Goal: Task Accomplishment & Management: Manage account settings

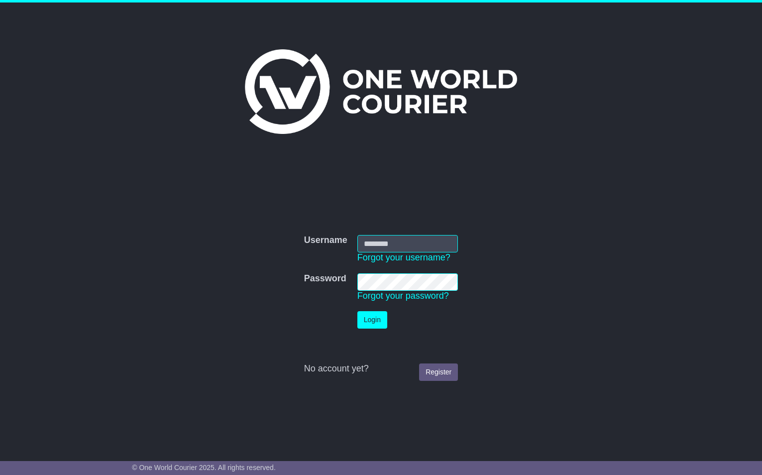
type input "**********"
click at [370, 315] on button "Login" at bounding box center [372, 319] width 30 height 17
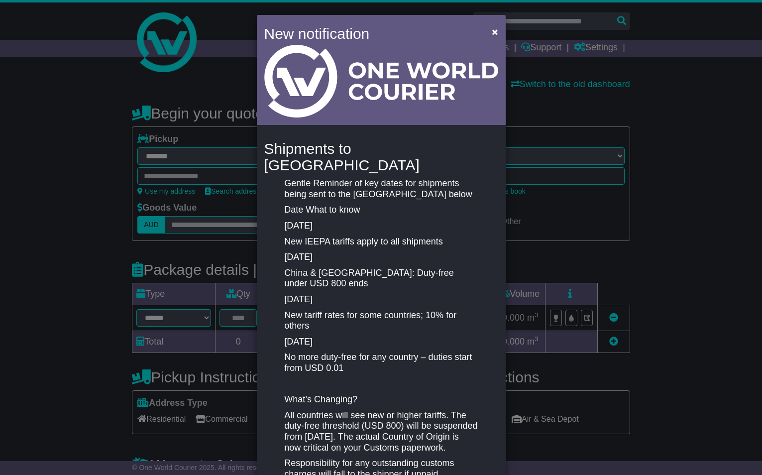
select select "**"
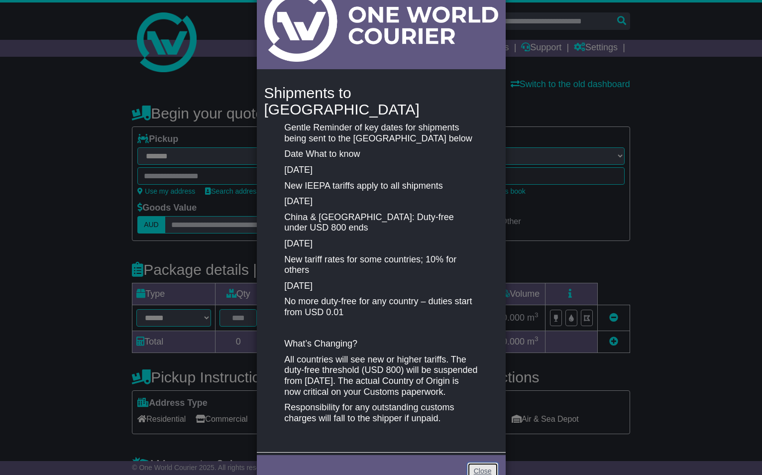
click at [476, 462] on link "Close" at bounding box center [482, 470] width 31 height 17
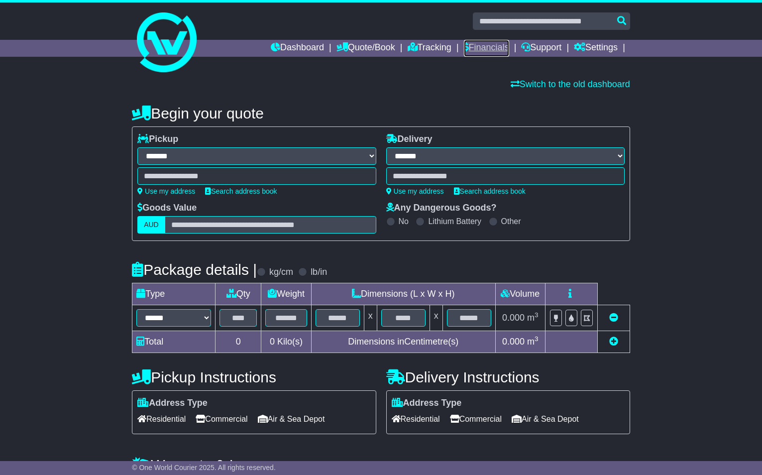
click at [475, 45] on link "Financials" at bounding box center [486, 48] width 45 height 17
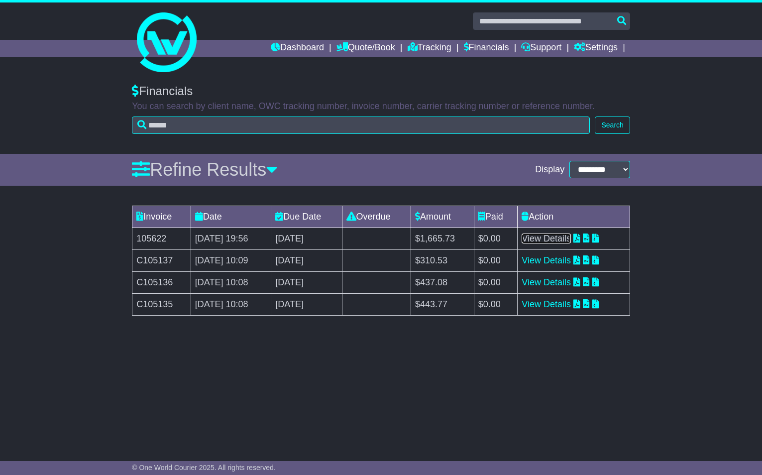
click at [556, 240] on link "View Details" at bounding box center [545, 238] width 49 height 10
click at [565, 261] on link "View Details" at bounding box center [545, 260] width 49 height 10
click at [547, 281] on link "View Details" at bounding box center [545, 282] width 49 height 10
click at [549, 302] on link "View Details" at bounding box center [545, 304] width 49 height 10
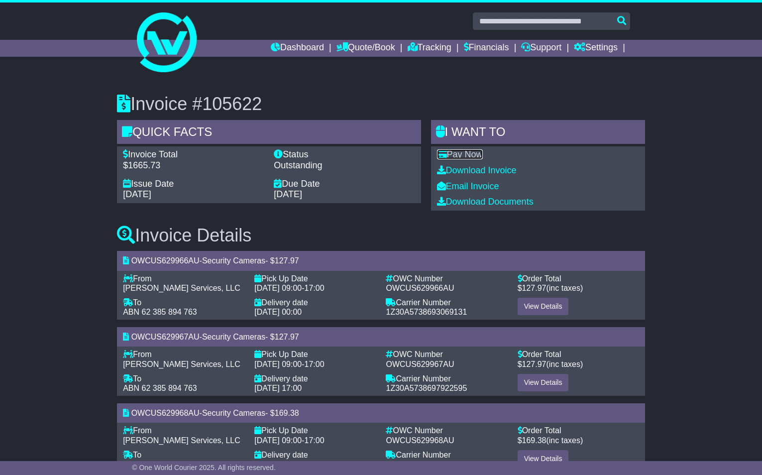
click at [468, 156] on link "Pay Now" at bounding box center [460, 154] width 46 height 10
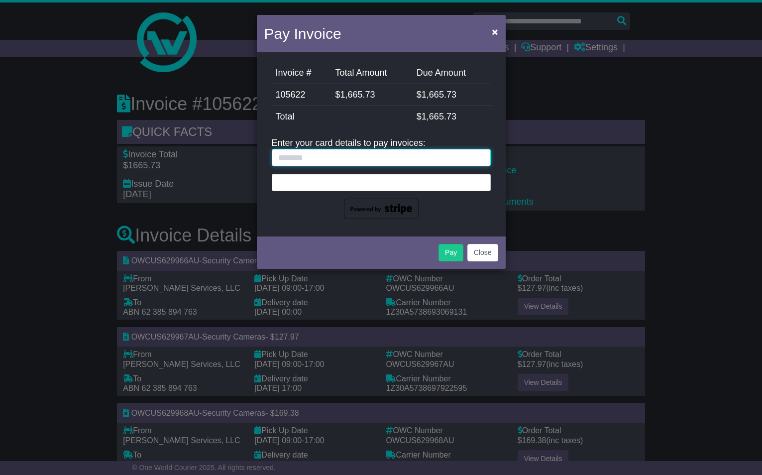
click at [437, 159] on input "text" at bounding box center [381, 157] width 219 height 17
click at [371, 159] on input "text" at bounding box center [381, 157] width 219 height 17
type input "**********"
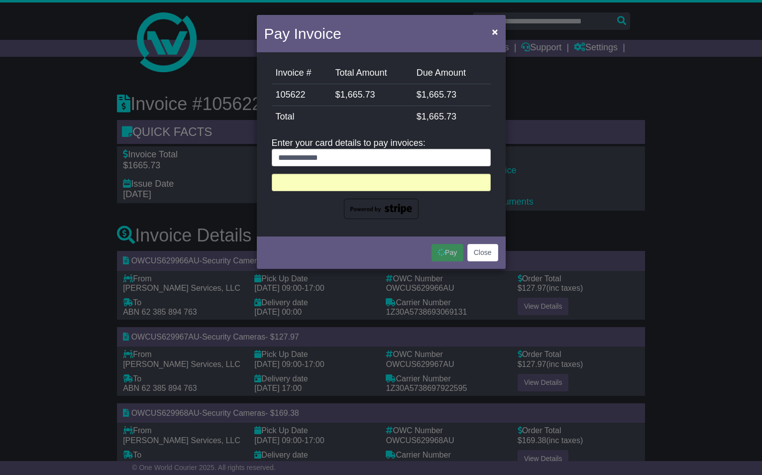
click at [372, 209] on img at bounding box center [381, 209] width 75 height 21
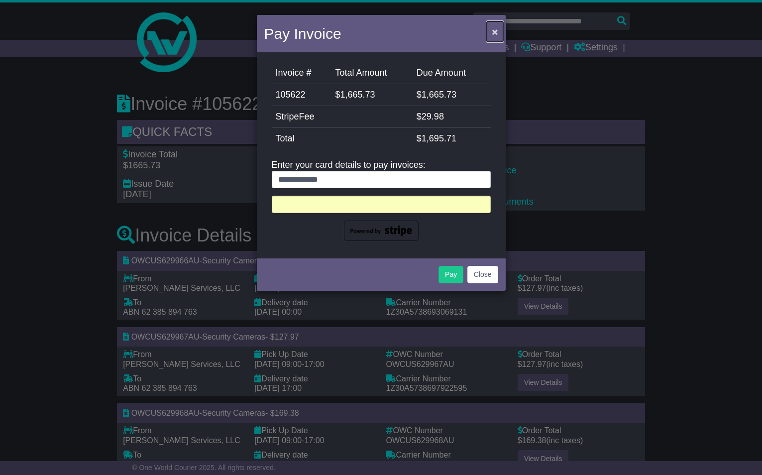
click at [493, 34] on span "×" at bounding box center [495, 31] width 6 height 11
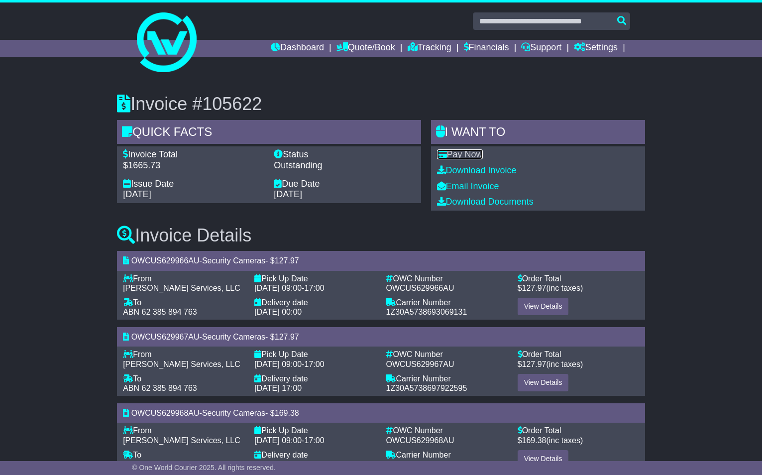
click at [451, 157] on link "Pay Now" at bounding box center [460, 154] width 46 height 10
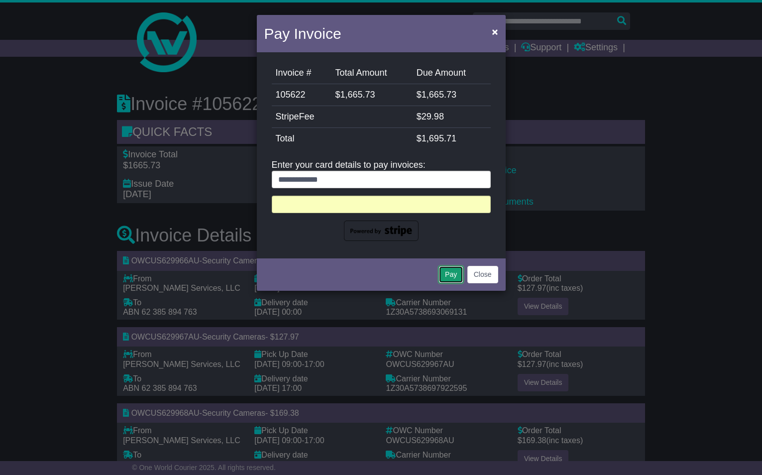
click at [446, 277] on button "Pay" at bounding box center [450, 274] width 25 height 17
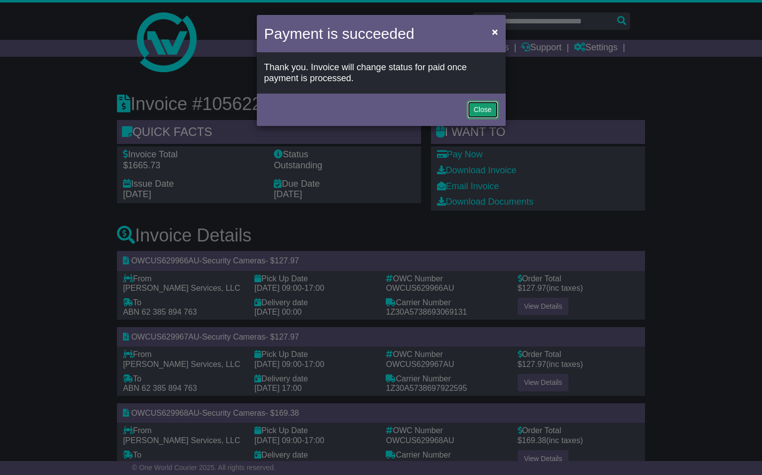
click at [475, 112] on button "Close" at bounding box center [482, 109] width 31 height 17
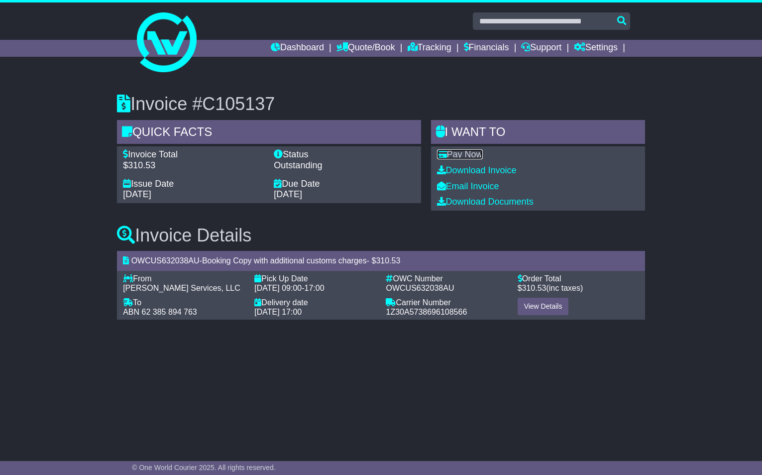
click at [461, 158] on link "Pay Now" at bounding box center [460, 154] width 46 height 10
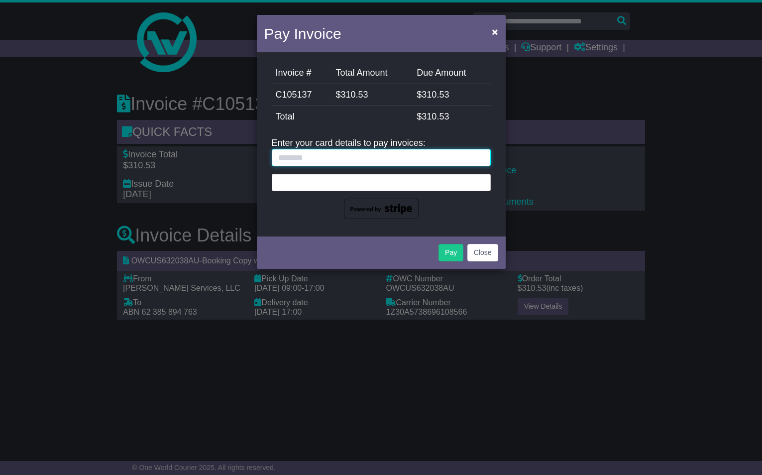
click at [342, 156] on input "text" at bounding box center [381, 157] width 219 height 17
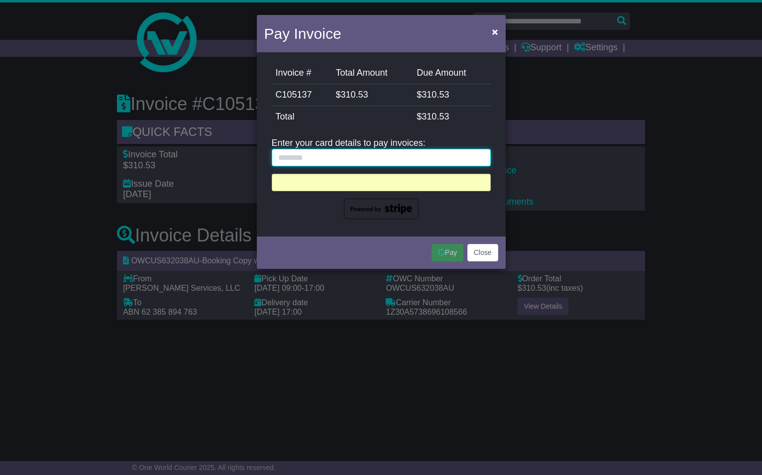
click at [320, 158] on div "Invoice # Total Amount Due Amount C105137 $ 310.53 $ 310.53 StripeFee $ 0.00 To…" at bounding box center [381, 140] width 234 height 157
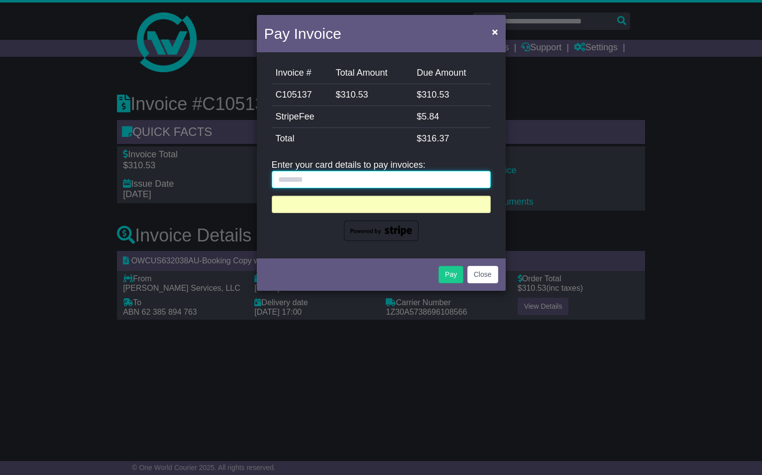
click at [317, 182] on input "text" at bounding box center [381, 179] width 219 height 17
type input "**********"
click at [453, 270] on button "Pay" at bounding box center [450, 274] width 25 height 17
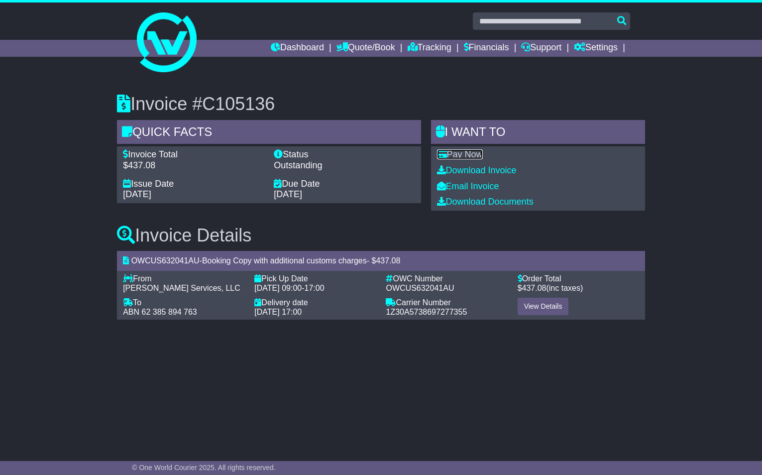
click at [454, 157] on link "Pay Now" at bounding box center [460, 154] width 46 height 10
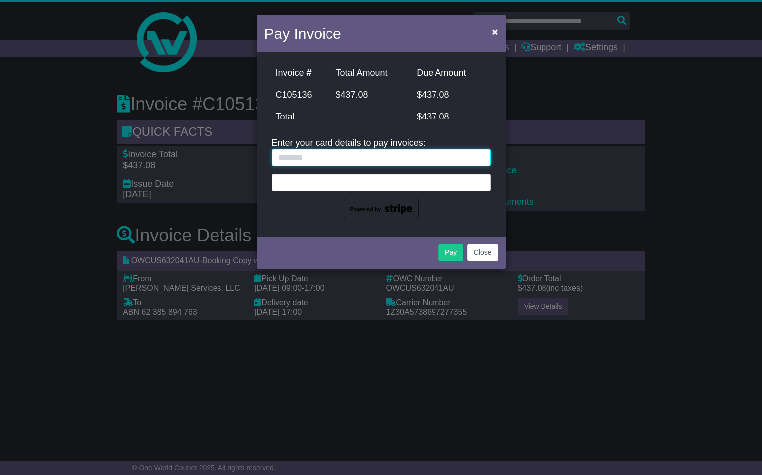
click at [333, 154] on input "text" at bounding box center [381, 157] width 219 height 17
click at [330, 154] on input "text" at bounding box center [381, 157] width 219 height 17
type input "**********"
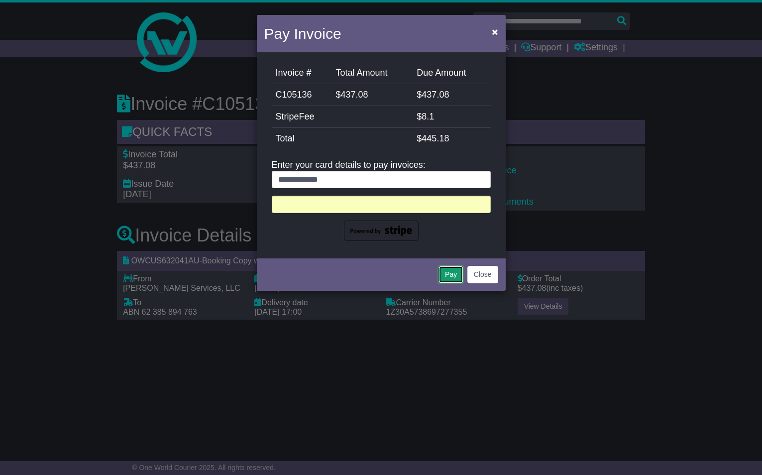
click at [444, 271] on button "Pay" at bounding box center [450, 274] width 25 height 17
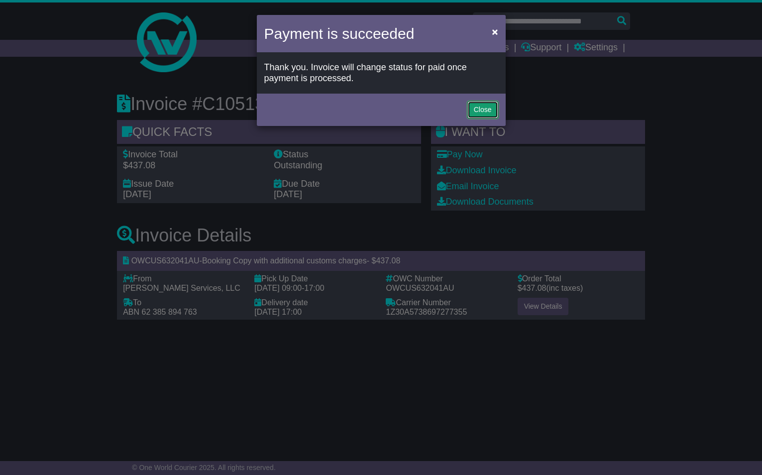
click at [479, 109] on button "Close" at bounding box center [482, 109] width 31 height 17
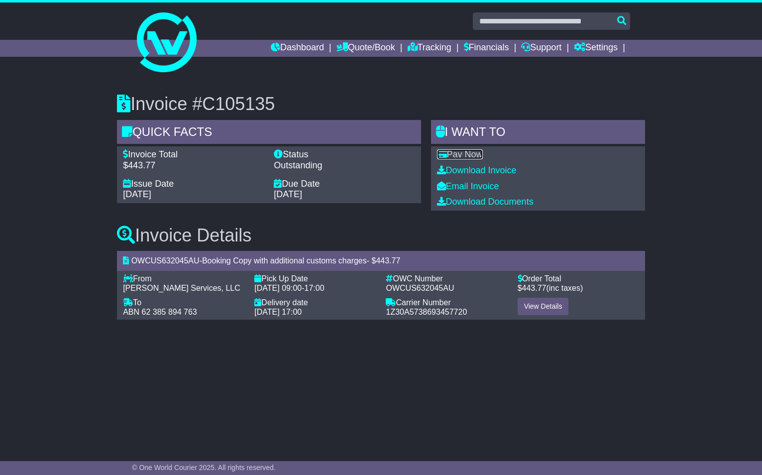
click at [460, 159] on link "Pay Now" at bounding box center [460, 154] width 46 height 10
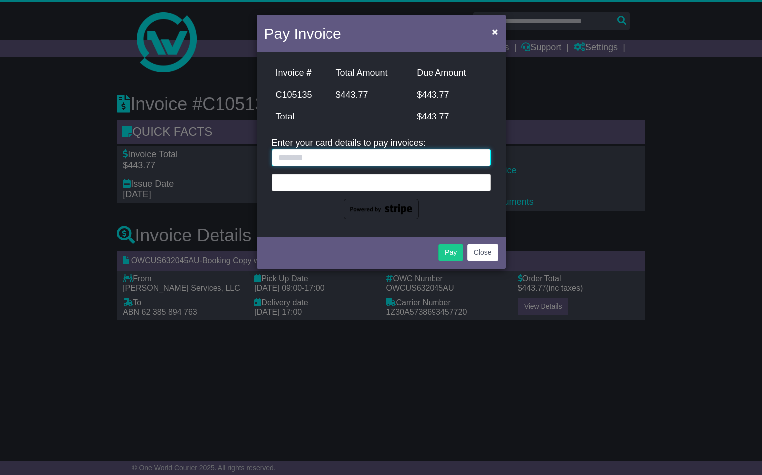
click at [325, 157] on input "text" at bounding box center [381, 157] width 219 height 17
click at [301, 157] on input "text" at bounding box center [381, 157] width 219 height 17
type input "**********"
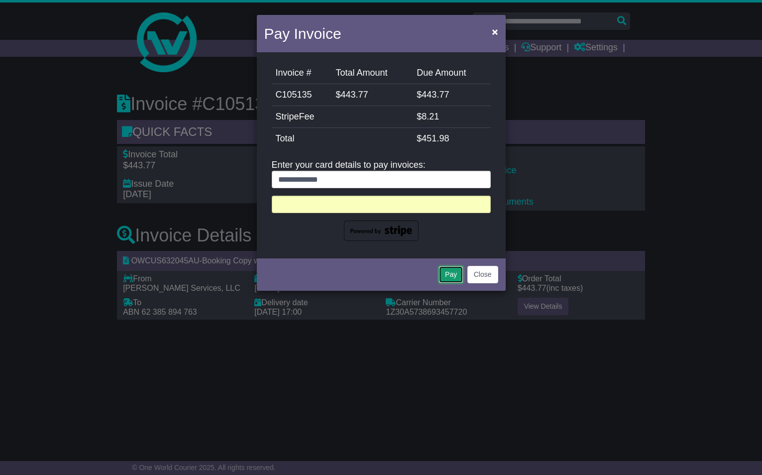
click at [454, 266] on button "Pay" at bounding box center [450, 274] width 25 height 17
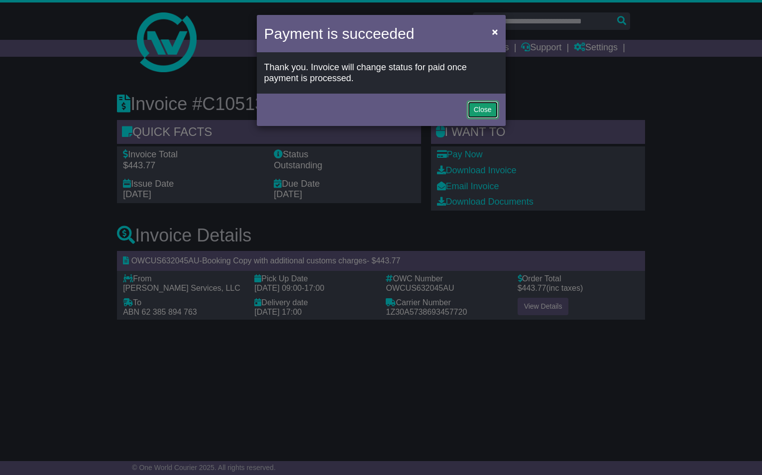
click at [477, 111] on button "Close" at bounding box center [482, 109] width 31 height 17
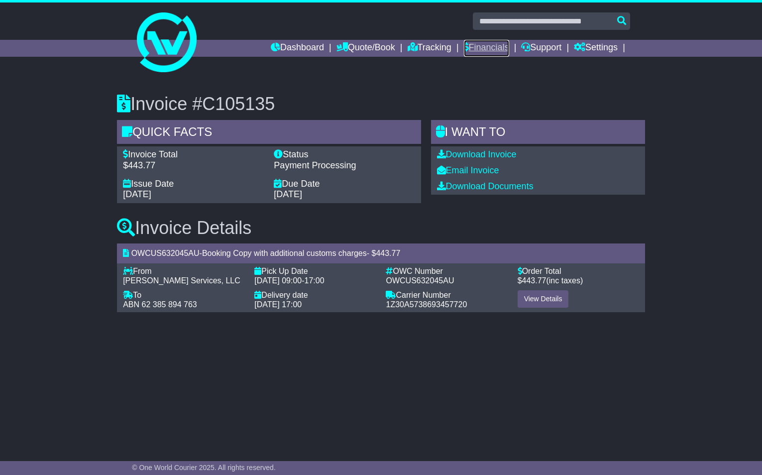
click at [485, 48] on link "Financials" at bounding box center [486, 48] width 45 height 17
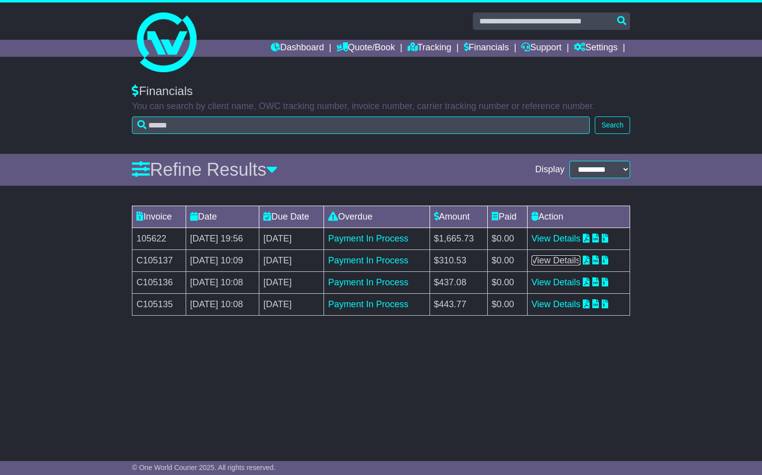
click at [562, 261] on link "View Details" at bounding box center [555, 260] width 49 height 10
click at [554, 282] on link "View Details" at bounding box center [555, 282] width 49 height 10
click at [551, 301] on link "View Details" at bounding box center [555, 304] width 49 height 10
click at [551, 238] on link "View Details" at bounding box center [555, 238] width 49 height 10
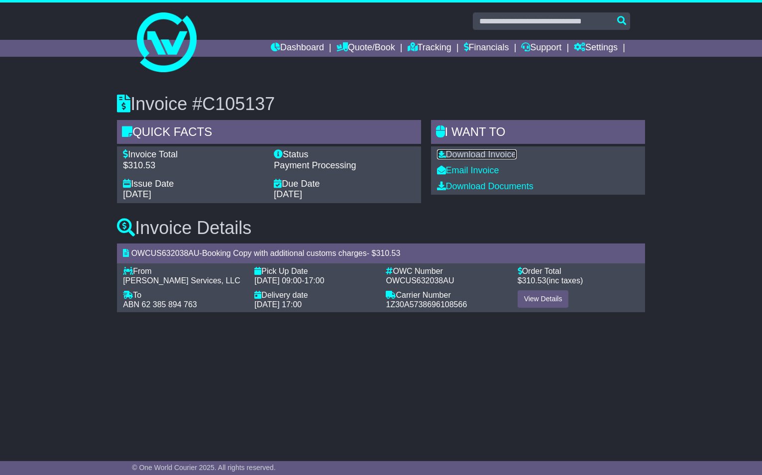
click at [460, 157] on link "Download Invoice" at bounding box center [477, 154] width 80 height 10
click at [464, 156] on link "Download Invoice" at bounding box center [477, 154] width 80 height 10
click at [467, 154] on link "Download Invoice" at bounding box center [477, 154] width 80 height 10
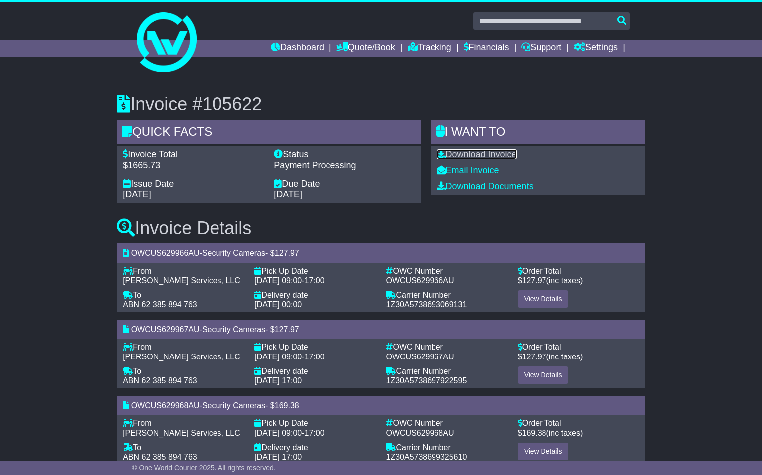
click at [466, 154] on link "Download Invoice" at bounding box center [477, 154] width 80 height 10
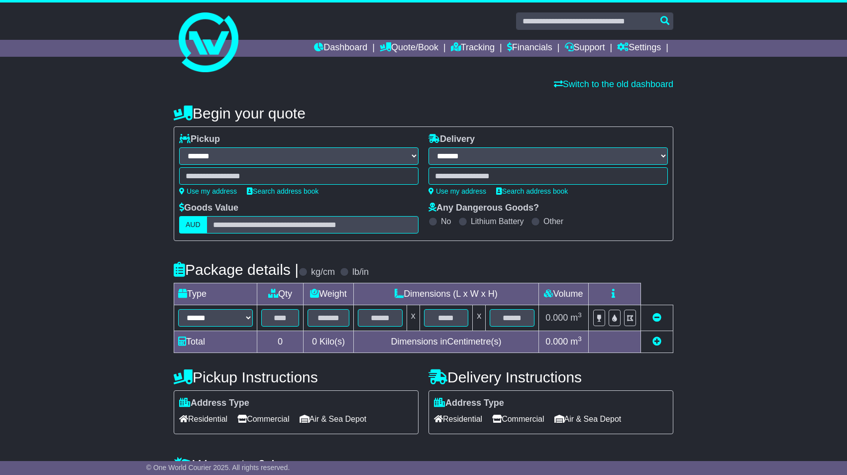
select select "**"
click at [412, 52] on link "Quote/Book" at bounding box center [409, 48] width 59 height 17
click at [516, 49] on link "Financials" at bounding box center [529, 48] width 45 height 17
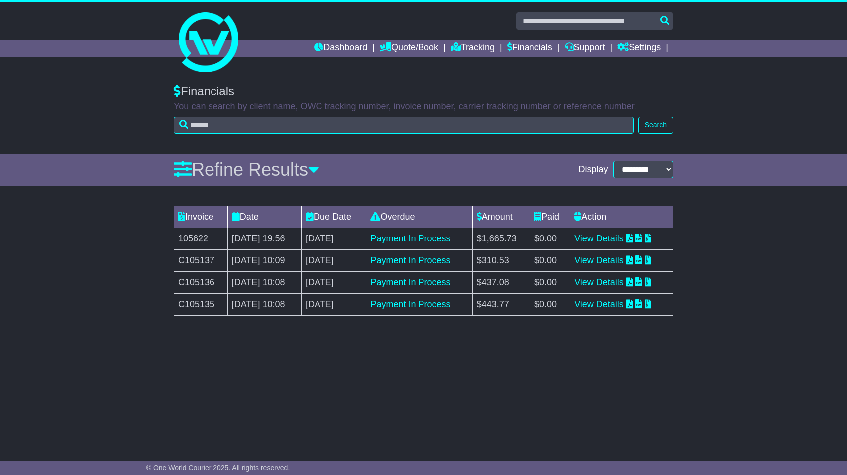
click at [184, 237] on td "105622" at bounding box center [201, 238] width 54 height 22
copy td "105622"
click at [186, 260] on td "C105137" at bounding box center [201, 260] width 54 height 22
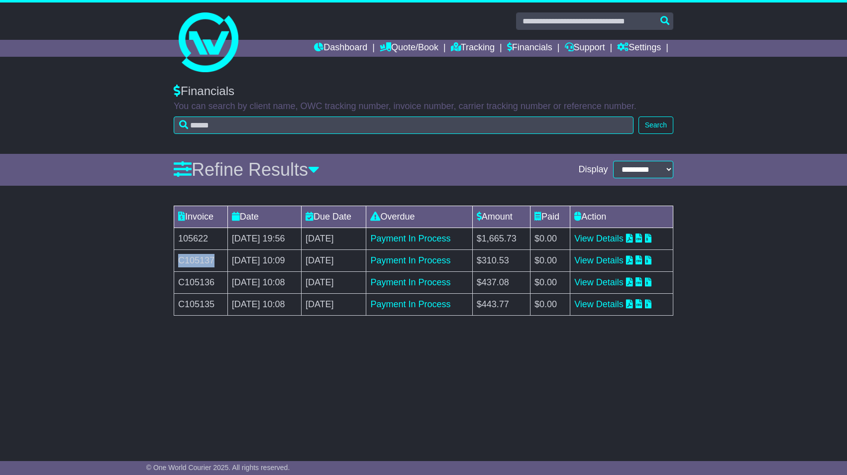
copy td "C105137"
click at [196, 279] on td "C105136" at bounding box center [201, 282] width 54 height 22
copy td "C105136"
click at [201, 302] on td "C105135" at bounding box center [201, 304] width 54 height 22
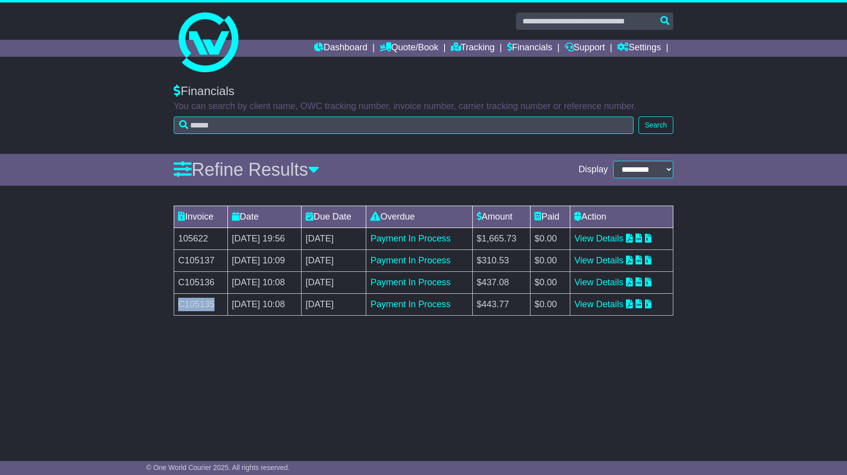
click at [201, 302] on td "C105135" at bounding box center [201, 304] width 54 height 22
copy td "C105135"
click at [331, 50] on link "Dashboard" at bounding box center [340, 48] width 53 height 17
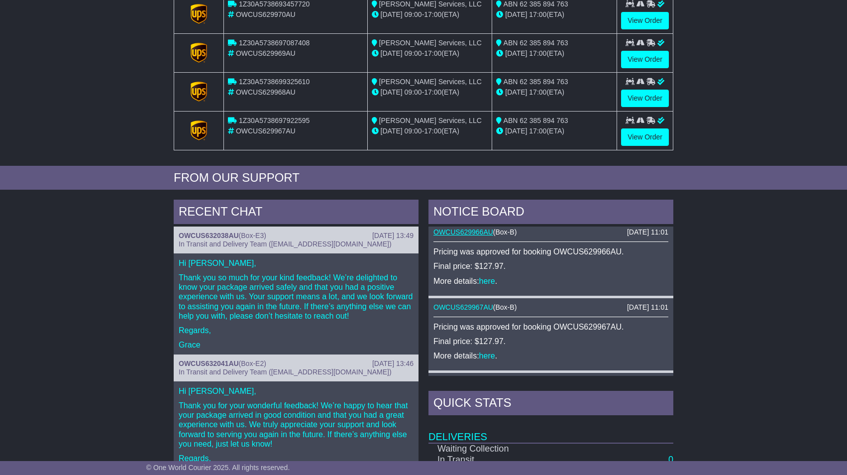
scroll to position [85, 0]
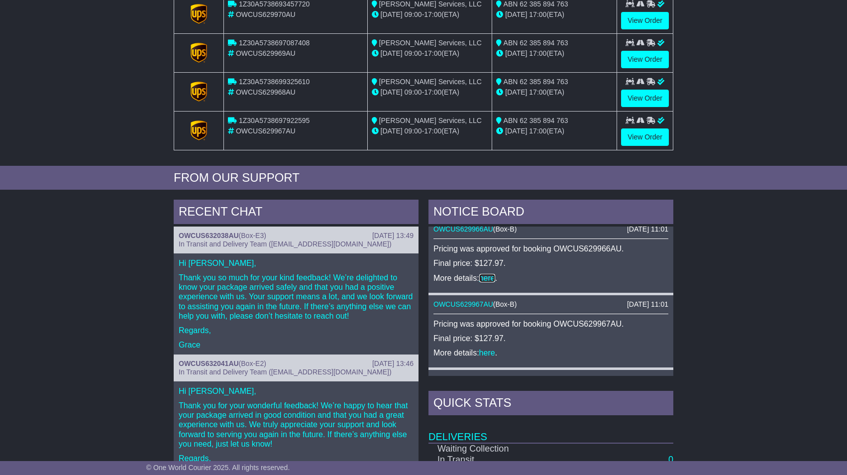
click at [482, 275] on link "here" at bounding box center [487, 278] width 16 height 8
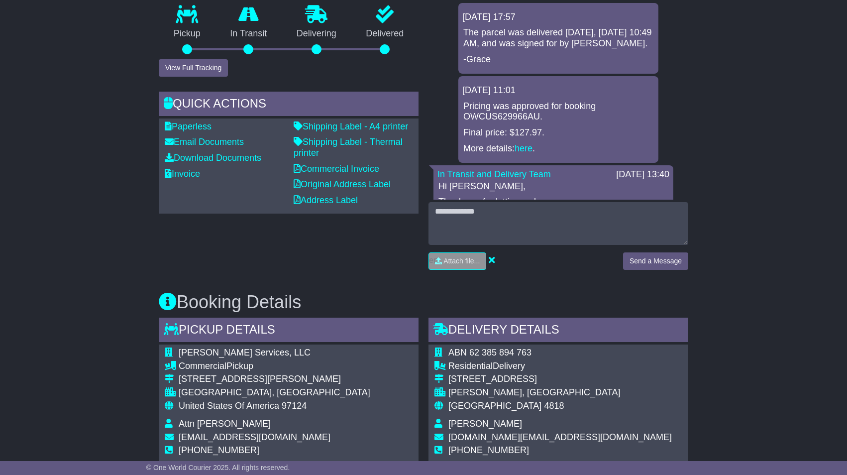
scroll to position [196, 0]
